Goal: Transaction & Acquisition: Purchase product/service

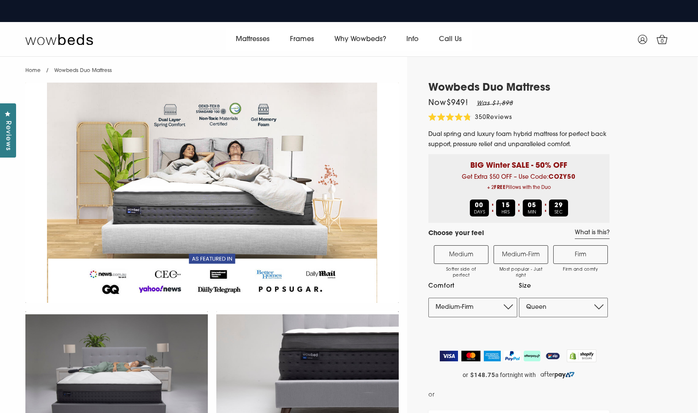
select select "Medium-Firm"
select select "Queen"
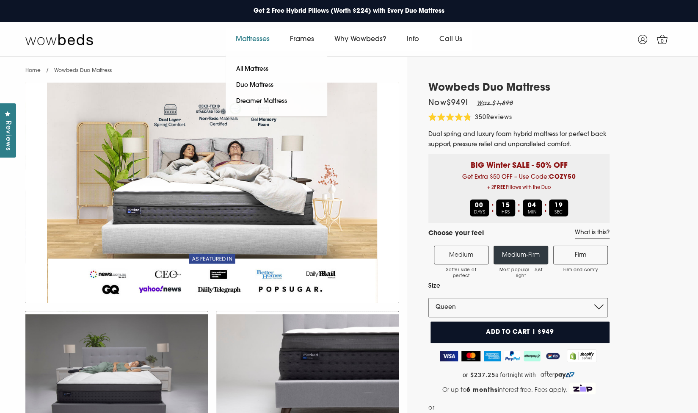
click at [248, 41] on link "Mattresses" at bounding box center [253, 40] width 54 height 24
click at [242, 68] on link "All Mattress" at bounding box center [252, 69] width 53 height 16
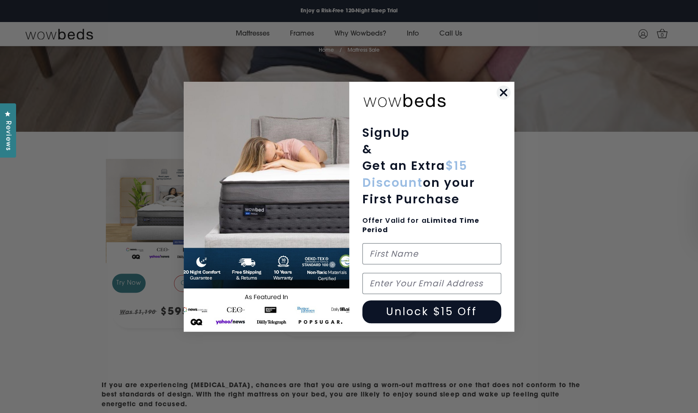
scroll to position [177, 0]
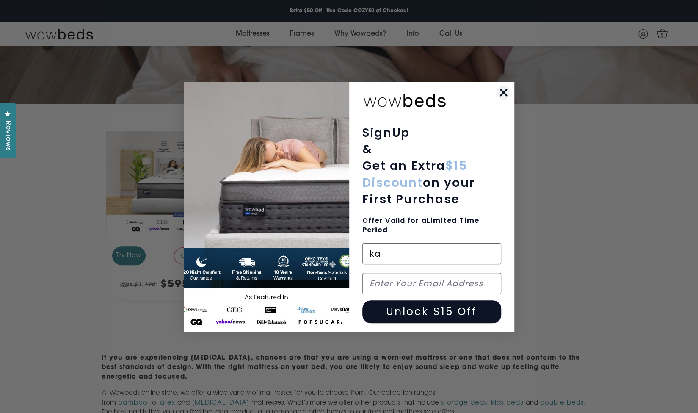
type input "k"
type input "Katherine"
type input "kattybarrigan@gmail.com"
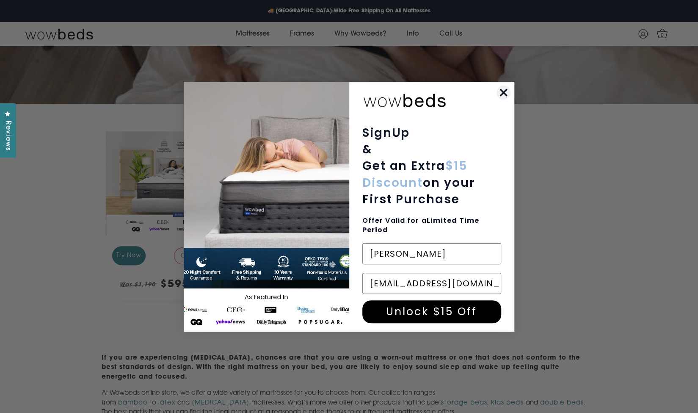
click at [425, 310] on button "Unlock $15 Off" at bounding box center [431, 311] width 139 height 23
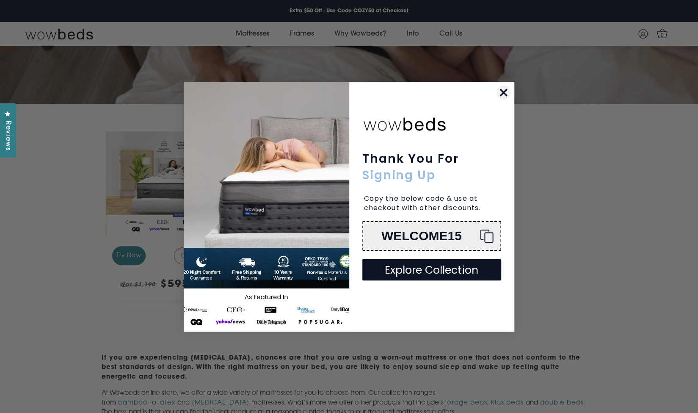
click at [502, 94] on icon "Close dialog" at bounding box center [504, 92] width 6 height 6
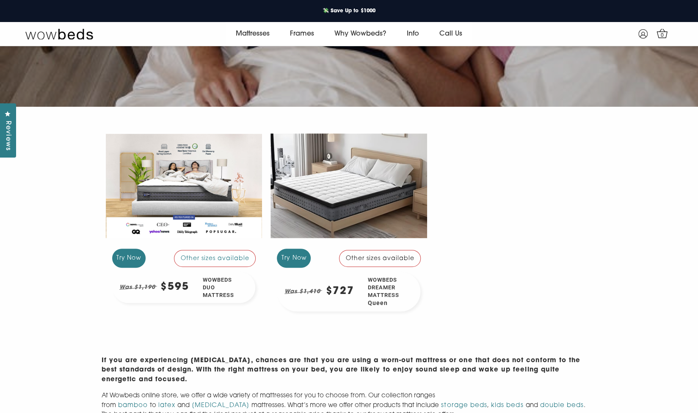
scroll to position [173, 0]
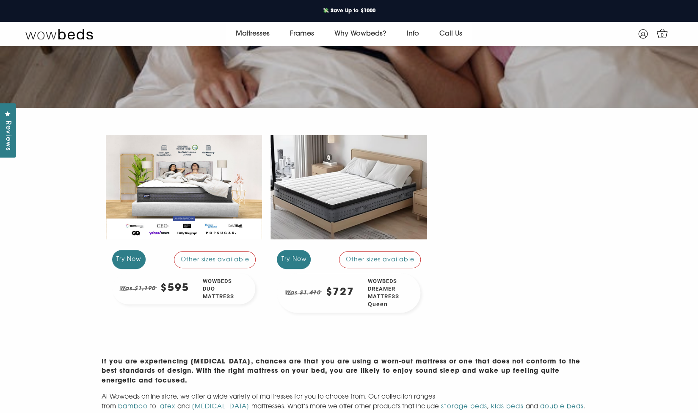
click at [677, 330] on div "Mattress Sale Australia's most innovative hybrid bed Home / Mattress Sale Try N…" at bounding box center [349, 421] width 698 height 1094
click at [348, 189] on div at bounding box center [348, 186] width 157 height 117
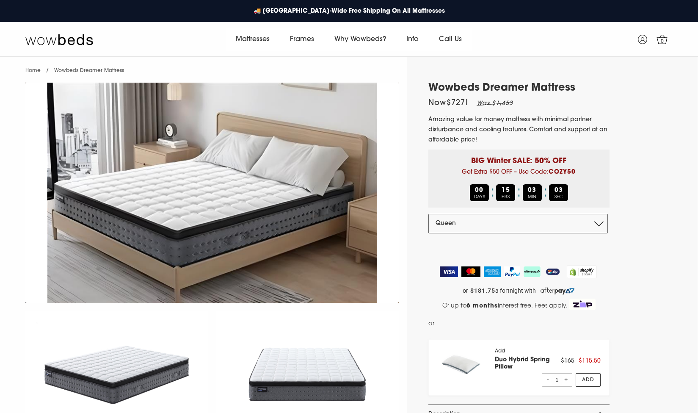
select select "Queen"
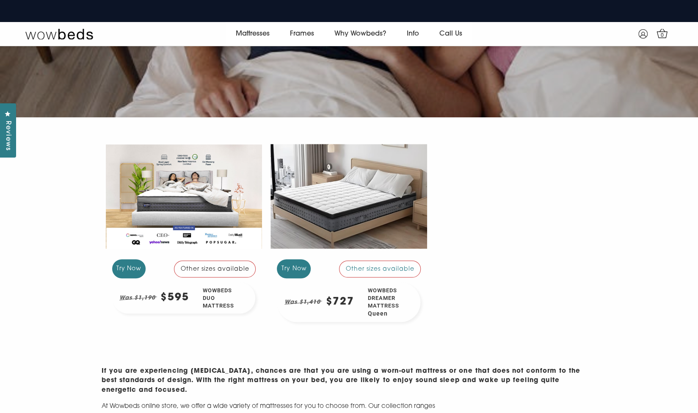
scroll to position [162, 0]
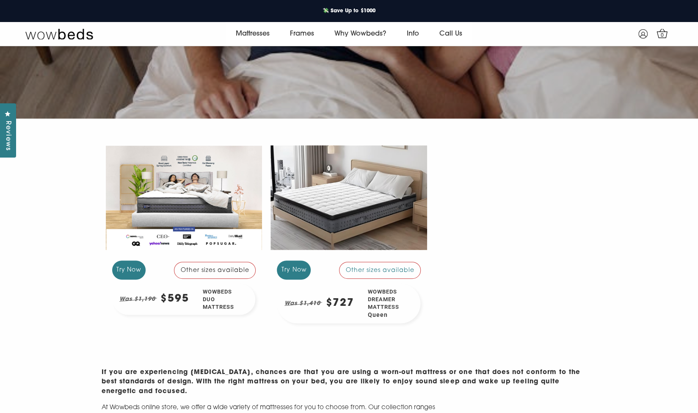
click at [196, 199] on div at bounding box center [184, 197] width 157 height 117
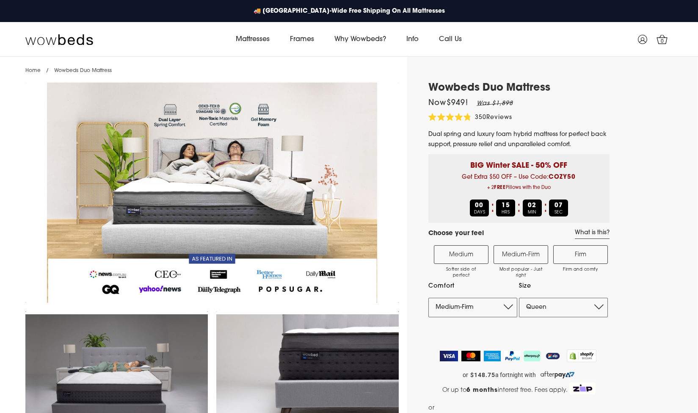
select select "Medium-Firm"
select select "Queen"
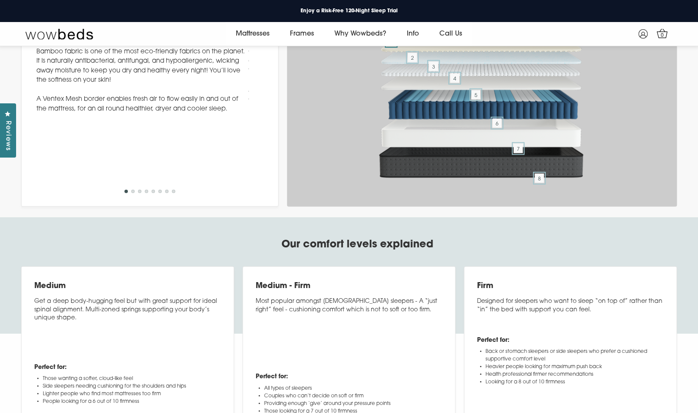
scroll to position [3226, 0]
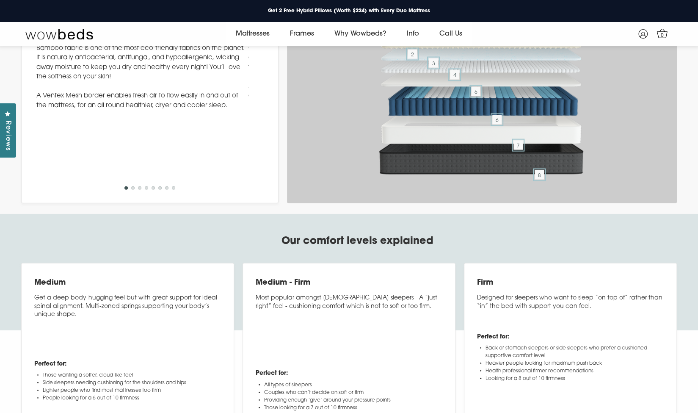
click at [206, 117] on div "Inside the Duo Mattress 1 - Eco Friendly Bamboo Fabric Bamboo fabric is one of …" at bounding box center [142, 63] width 212 height 108
click at [408, 59] on span "2" at bounding box center [412, 54] width 9 height 9
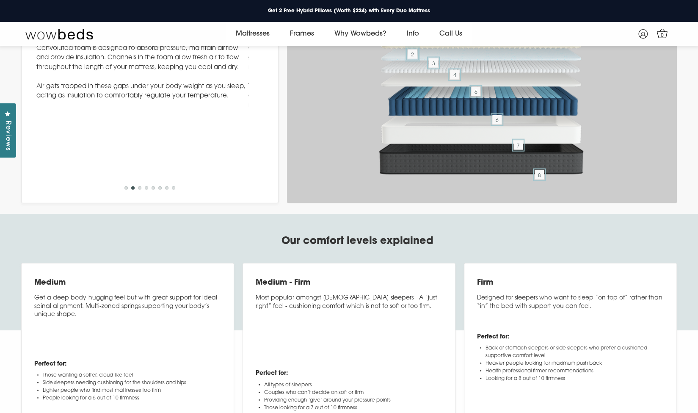
click at [414, 59] on span "2" at bounding box center [412, 54] width 9 height 9
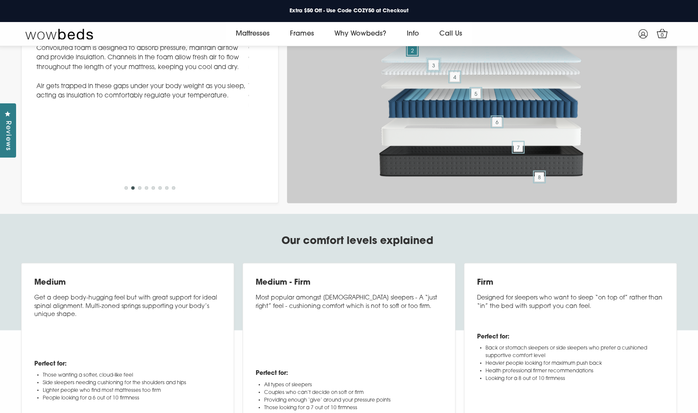
click at [432, 70] on span "3" at bounding box center [433, 65] width 9 height 9
click at [439, 80] on img at bounding box center [482, 66] width 212 height 27
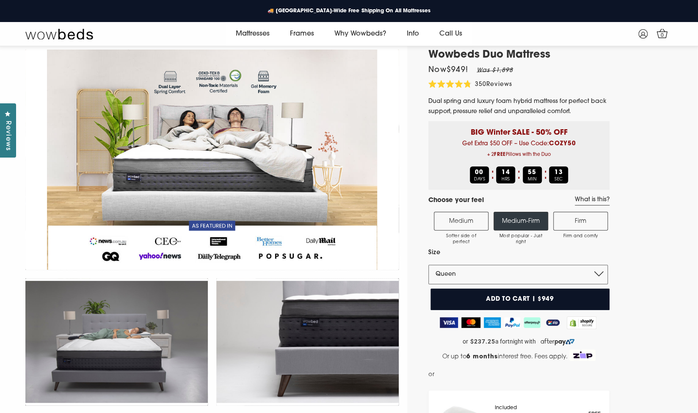
scroll to position [33, 0]
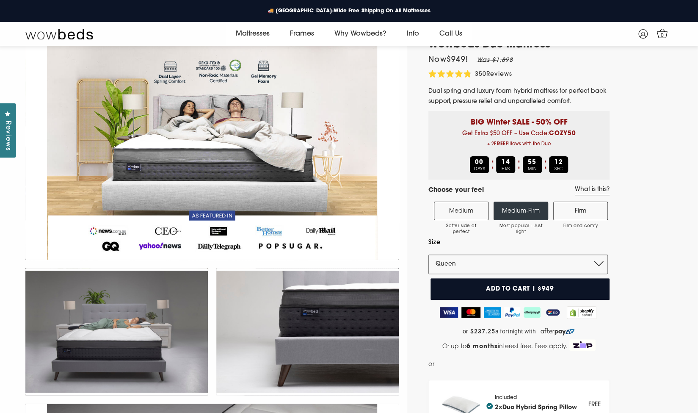
click at [595, 213] on label "Firm Firm and comfy" at bounding box center [580, 211] width 55 height 19
click at [0, 0] on input "Firm Firm and comfy" at bounding box center [0, 0] width 0 height 0
click at [588, 290] on button "Add to cart | $949" at bounding box center [519, 289] width 179 height 22
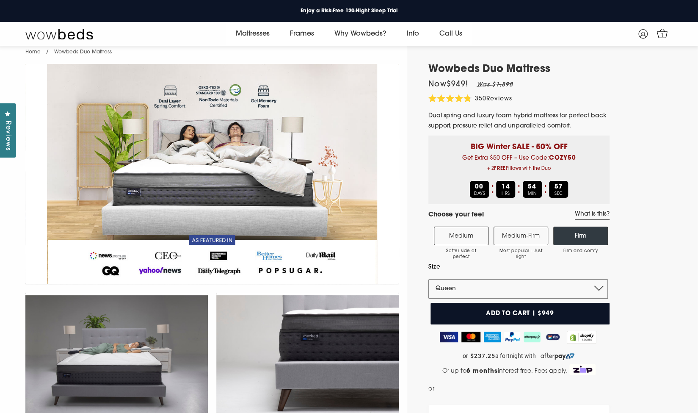
scroll to position [0, 0]
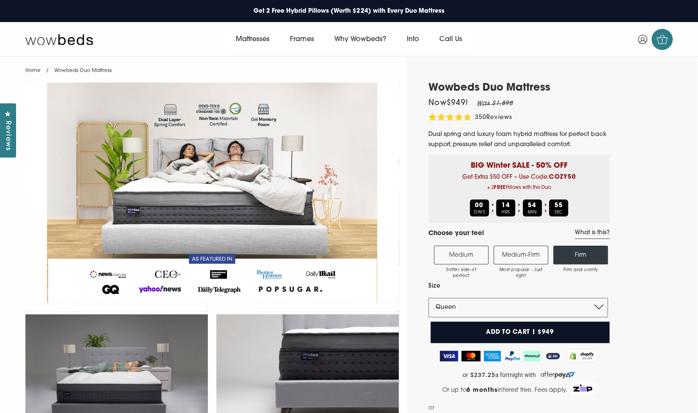
click at [662, 42] on span "1" at bounding box center [662, 41] width 8 height 8
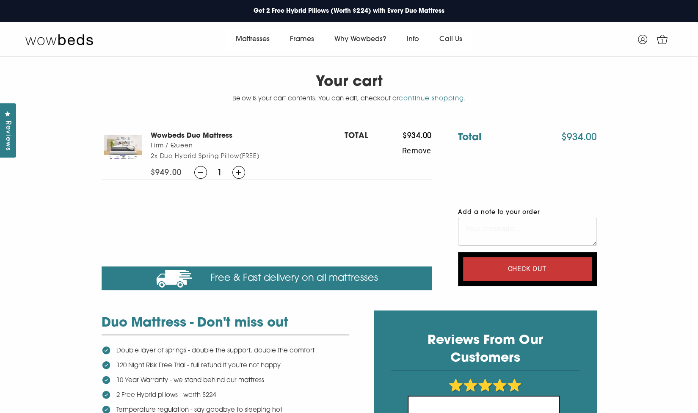
click at [122, 149] on div at bounding box center [123, 147] width 42 height 25
click at [191, 135] on h3 "Wowbeds Duo Mattress" at bounding box center [248, 135] width 194 height 9
click at [121, 147] on div at bounding box center [123, 147] width 42 height 25
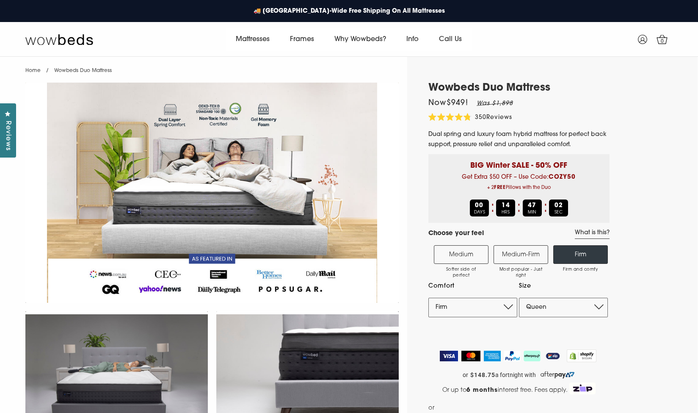
select select "Firm"
select select "Queen"
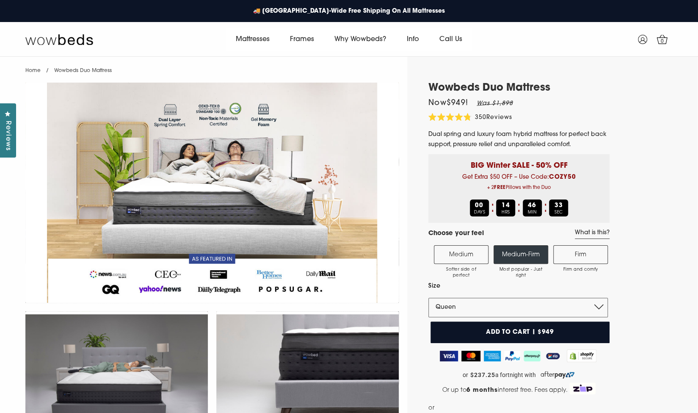
click at [593, 255] on label "Firm Firm and comfy" at bounding box center [580, 254] width 55 height 19
click at [0, 0] on input "Firm Firm and comfy" at bounding box center [0, 0] width 0 height 0
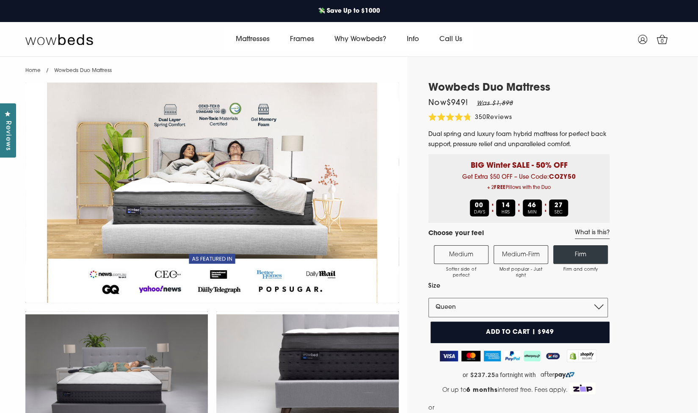
click at [588, 334] on button "Add to cart | $949" at bounding box center [519, 332] width 179 height 22
click at [663, 47] on link "2" at bounding box center [661, 39] width 21 height 21
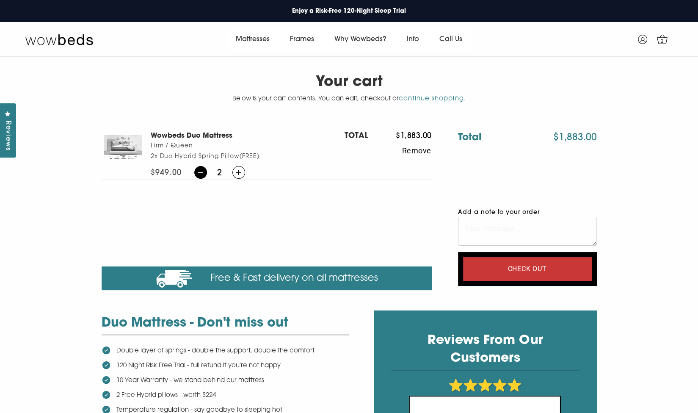
click at [203, 175] on icon at bounding box center [200, 172] width 5 height 6
click at [201, 175] on icon at bounding box center [200, 172] width 5 height 6
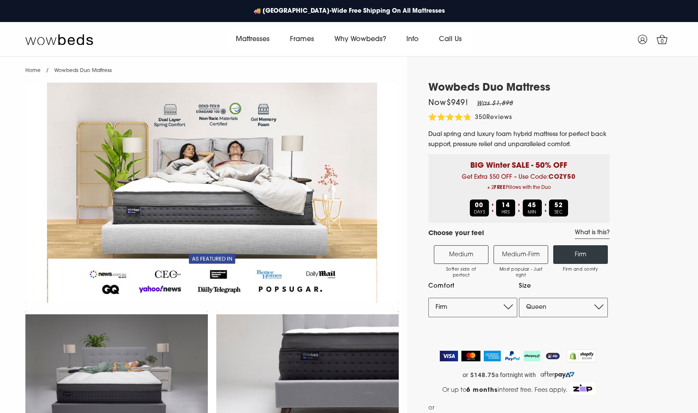
select select "Firm"
select select "Queen"
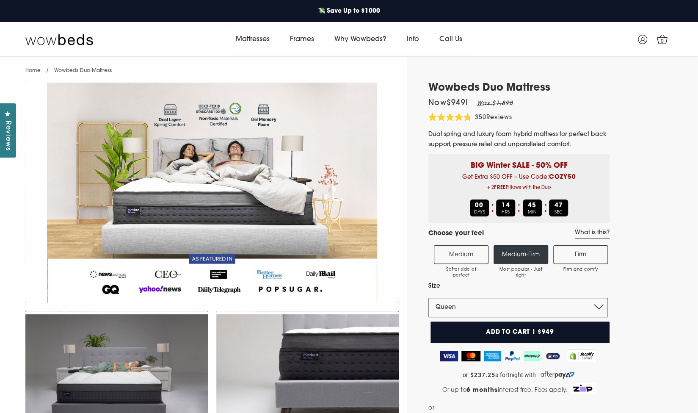
click at [580, 264] on label "Firm Firm and comfy" at bounding box center [580, 254] width 55 height 19
click at [0, 0] on input "Firm Firm and comfy" at bounding box center [0, 0] width 0 height 0
click at [580, 264] on label "Firm Firm and comfy" at bounding box center [580, 254] width 55 height 19
click at [0, 0] on input "Firm Firm and comfy" at bounding box center [0, 0] width 0 height 0
click at [580, 264] on label "Firm Firm and comfy" at bounding box center [580, 254] width 55 height 19
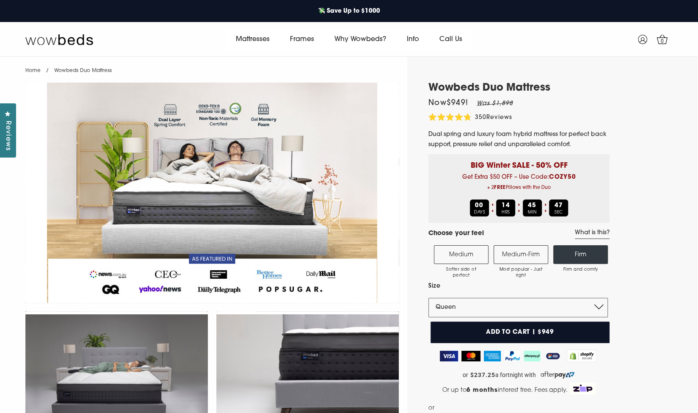
click at [0, 0] on input "Firm Firm and comfy" at bounding box center [0, 0] width 0 height 0
click at [585, 253] on label "Firm Firm and comfy" at bounding box center [580, 254] width 55 height 19
click at [0, 0] on input "Firm Firm and comfy" at bounding box center [0, 0] width 0 height 0
click at [540, 334] on button "Add to cart | $949" at bounding box center [519, 332] width 179 height 22
click at [662, 43] on span "1" at bounding box center [662, 41] width 8 height 8
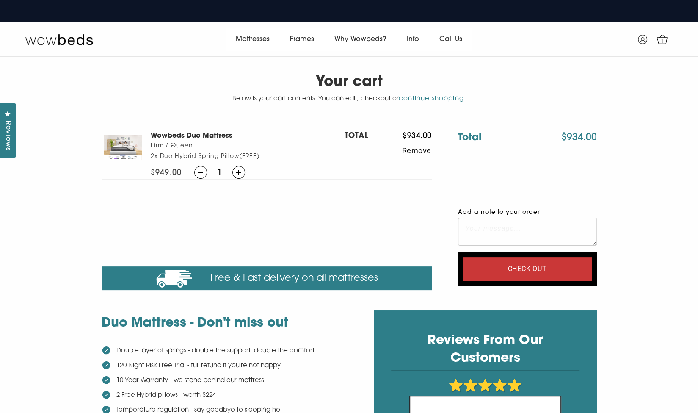
click at [480, 229] on textarea "Add a note to your order" at bounding box center [527, 232] width 139 height 28
click at [491, 227] on textarea "Please eave" at bounding box center [527, 232] width 139 height 28
click at [516, 226] on textarea "Please leave" at bounding box center [527, 232] width 139 height 28
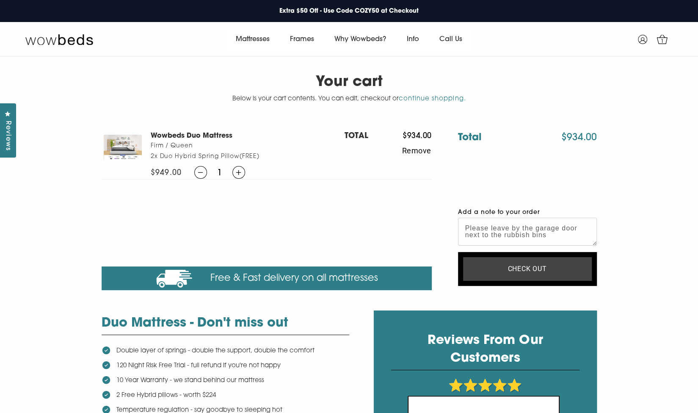
type textarea "Please leave by the garage door next to the rubbish bins"
click at [576, 274] on input "Check out" at bounding box center [527, 269] width 129 height 24
